Goal: Find specific page/section: Find specific page/section

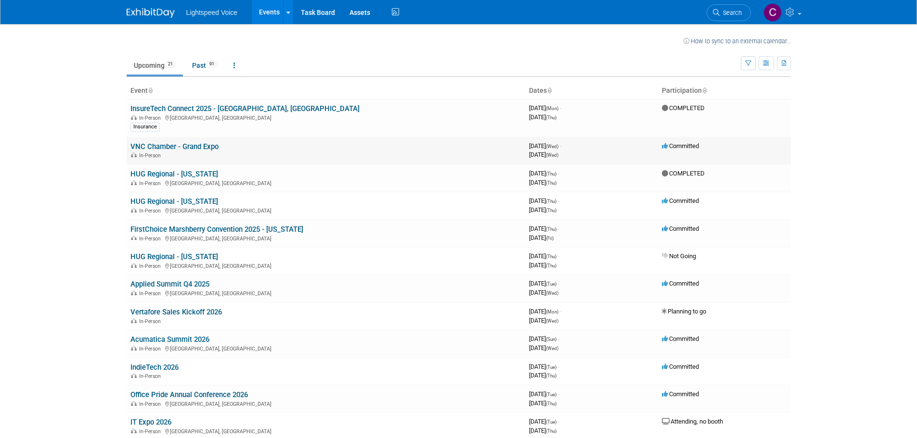
click at [206, 145] on link "VNC Chamber - Grand Expo" at bounding box center [174, 146] width 88 height 9
click at [212, 315] on link "Vertafore Sales Kickoff 2026" at bounding box center [175, 312] width 91 height 9
click at [185, 315] on link "Vertafore Sales Kickoff 2026" at bounding box center [175, 312] width 91 height 9
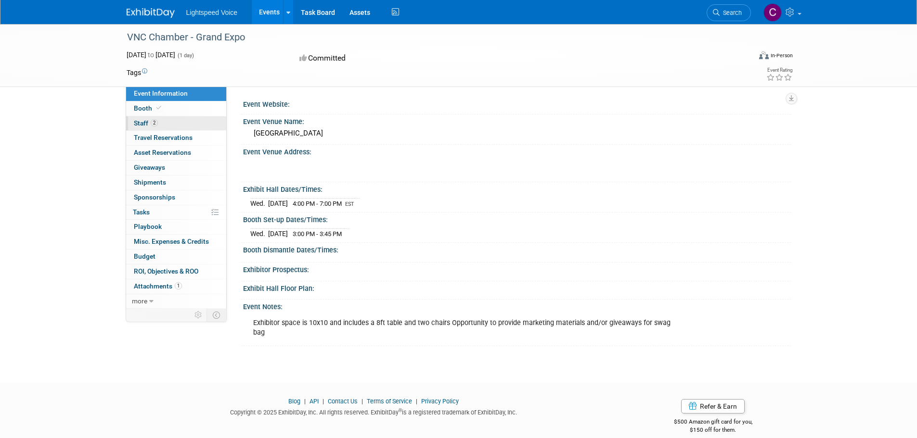
click at [136, 118] on link "2 Staff 2" at bounding box center [176, 123] width 100 height 14
